Goal: Task Accomplishment & Management: Use online tool/utility

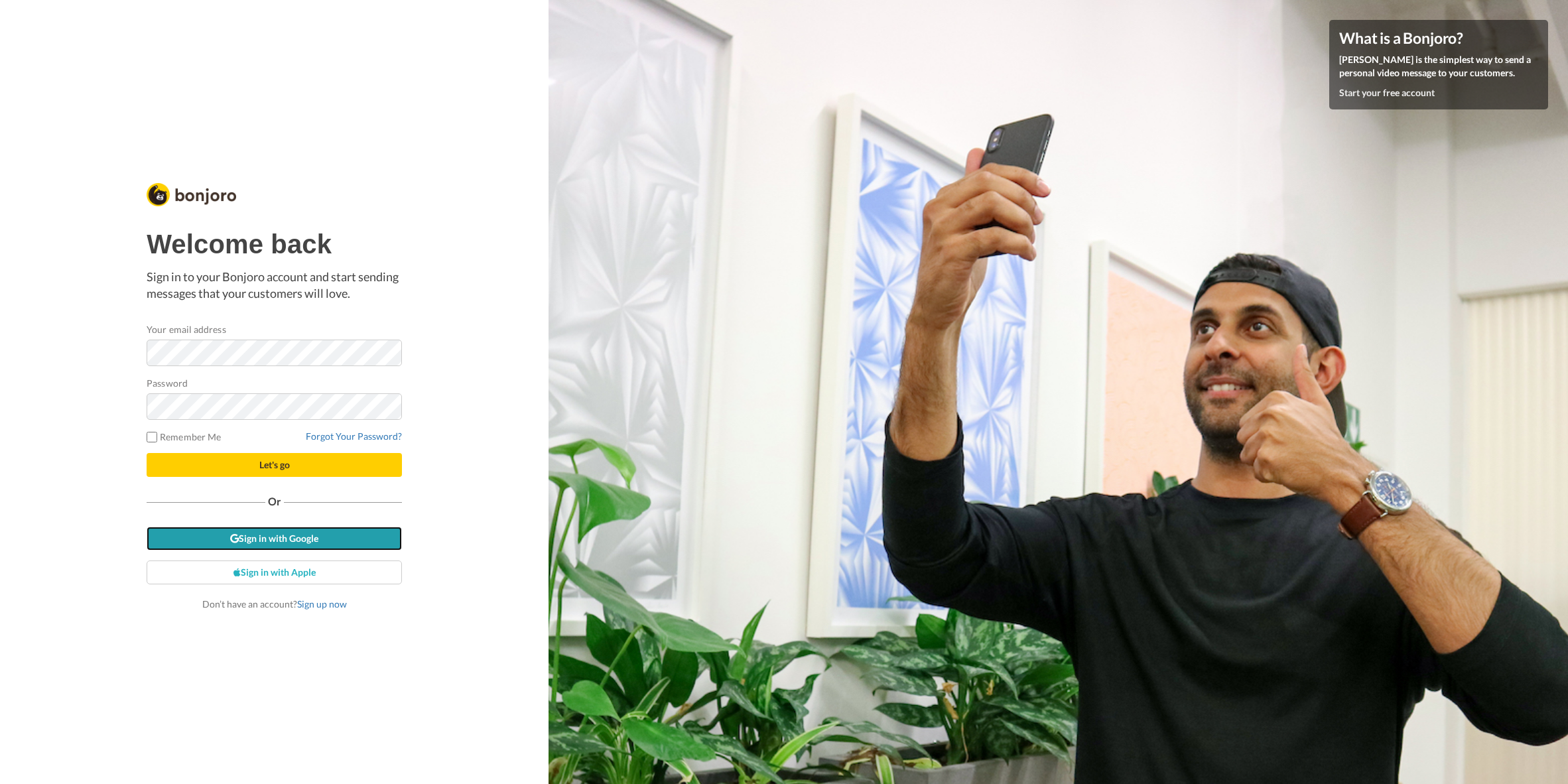
click at [382, 535] on link "Sign in with Google" at bounding box center [274, 538] width 255 height 24
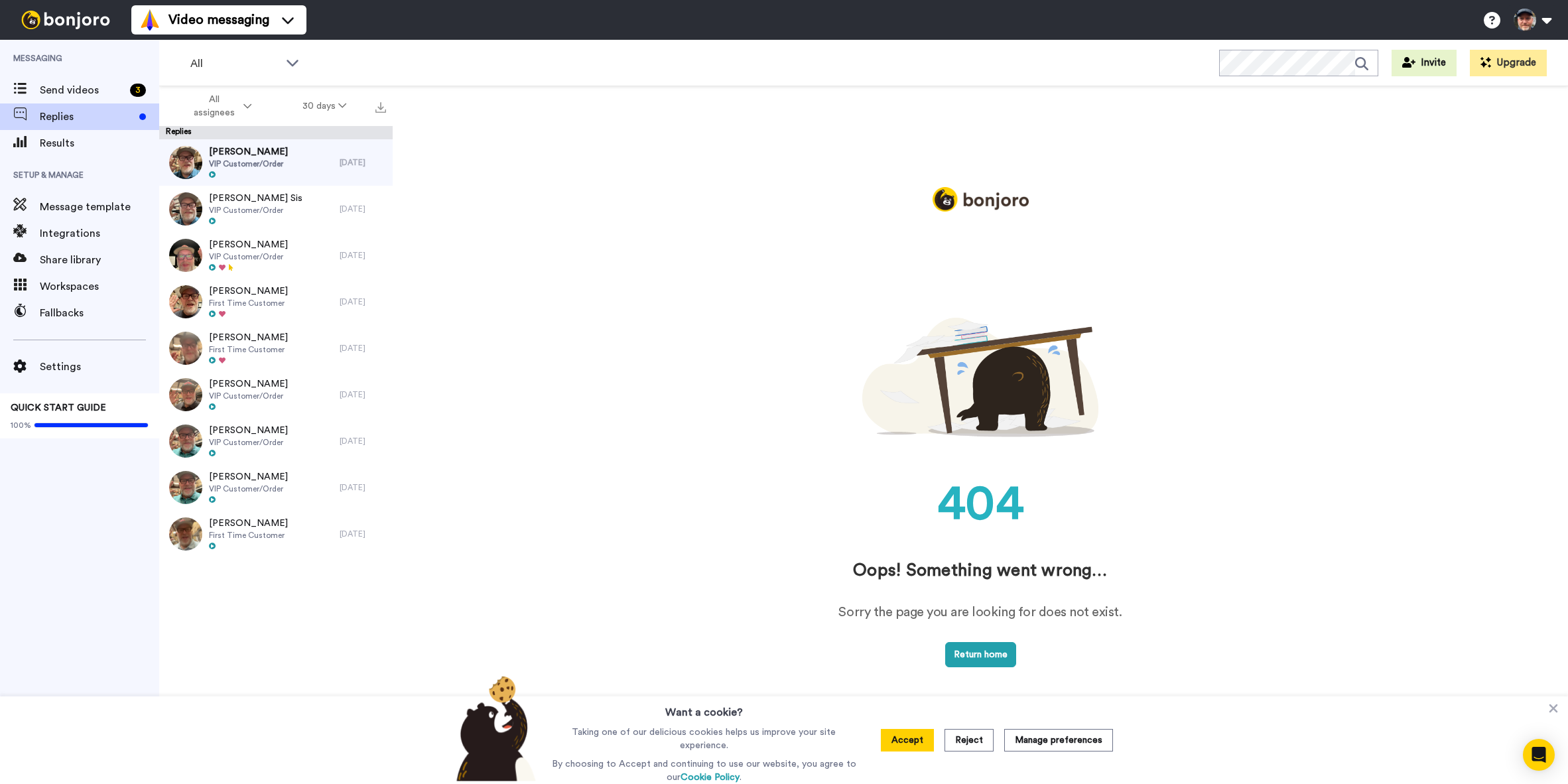
drag, startPoint x: 912, startPoint y: 740, endPoint x: 788, endPoint y: 580, distance: 202.4
click at [912, 740] on button "Accept" at bounding box center [908, 740] width 53 height 22
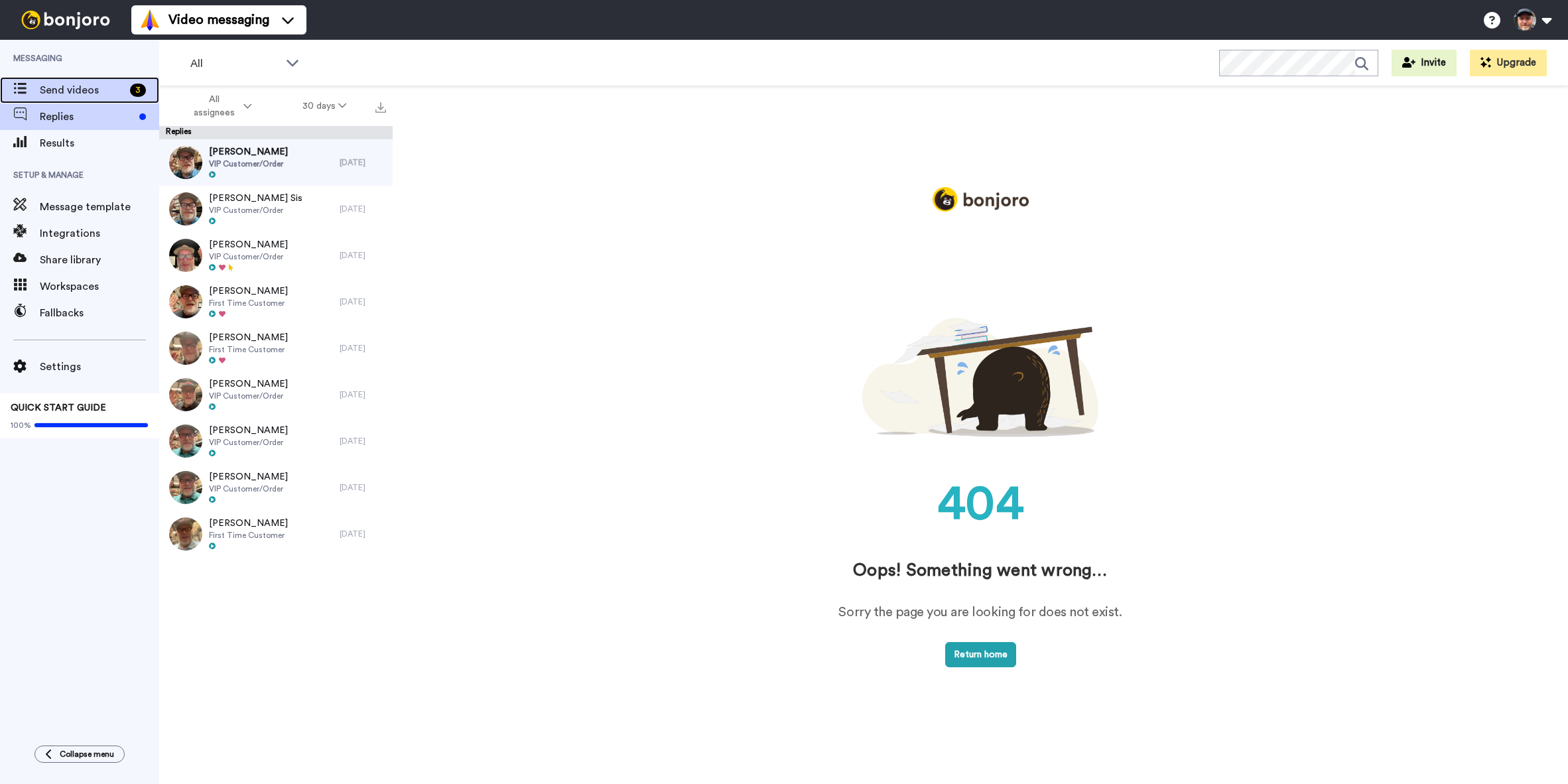
drag, startPoint x: 44, startPoint y: 88, endPoint x: 71, endPoint y: 94, distance: 27.7
click at [44, 88] on span "Send videos" at bounding box center [82, 90] width 85 height 16
